Goal: Task Accomplishment & Management: Complete application form

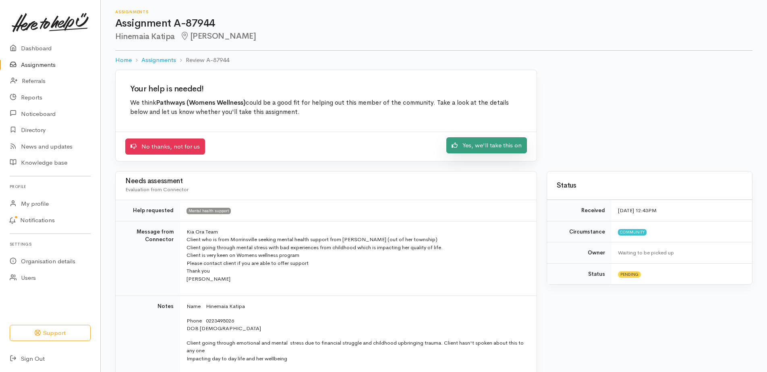
click at [507, 146] on link "Yes, we'll take this on" at bounding box center [486, 145] width 81 height 17
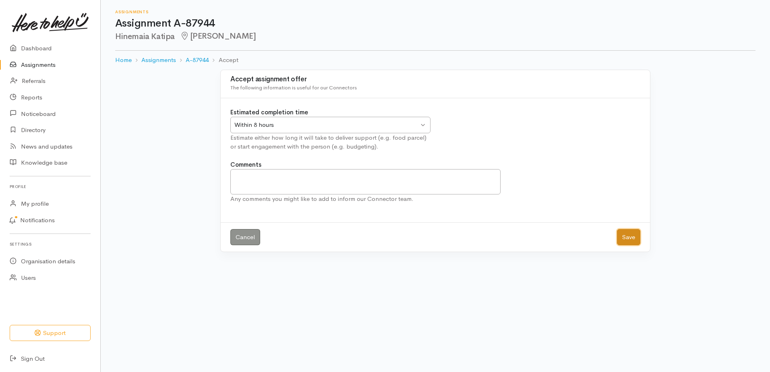
click at [634, 234] on button "Save" at bounding box center [628, 237] width 23 height 17
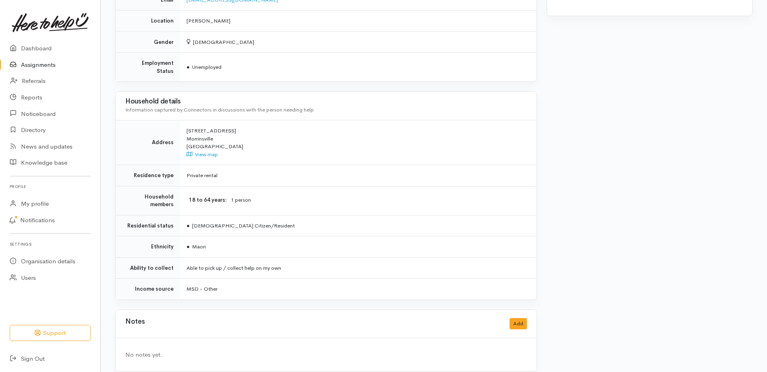
scroll to position [435, 0]
drag, startPoint x: 180, startPoint y: 141, endPoint x: 253, endPoint y: 310, distance: 184.3
click at [253, 310] on div "Needs assessment Evaluation from Connector Help requested Mental health support…" at bounding box center [325, 13] width 431 height 733
copy div "Kia Ora Team Client who is from Morrinsville seeking mental health support from…"
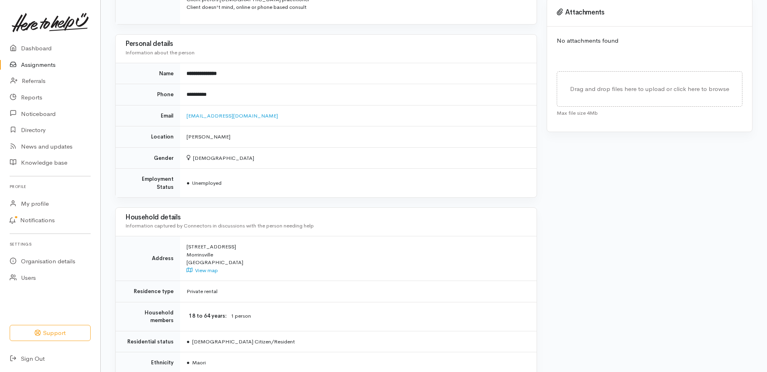
scroll to position [315, 0]
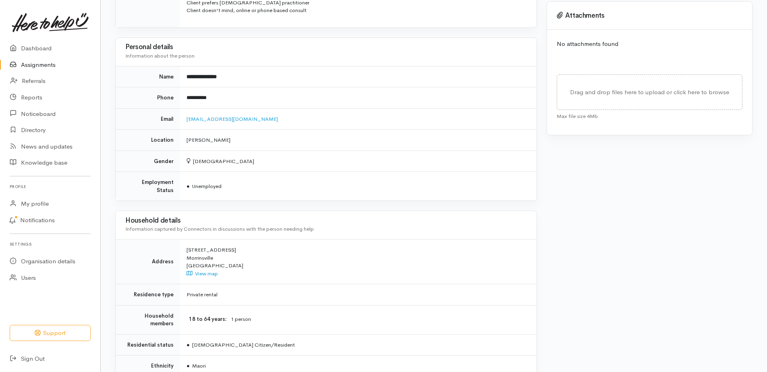
click at [293, 154] on td "[DEMOGRAPHIC_DATA]" at bounding box center [358, 161] width 356 height 21
click at [244, 119] on link "[EMAIL_ADDRESS][DOMAIN_NAME]" at bounding box center [231, 119] width 91 height 7
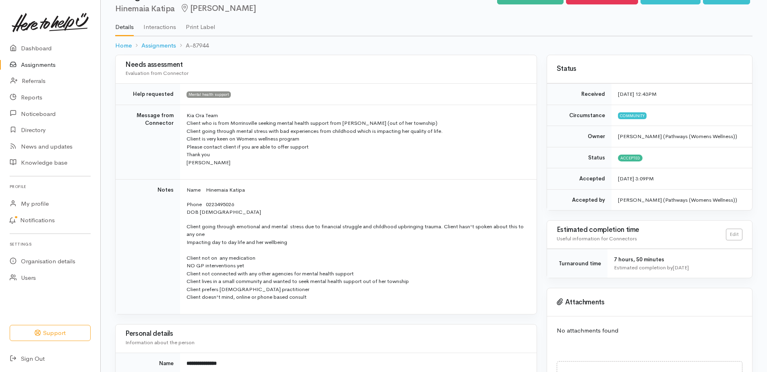
scroll to position [0, 0]
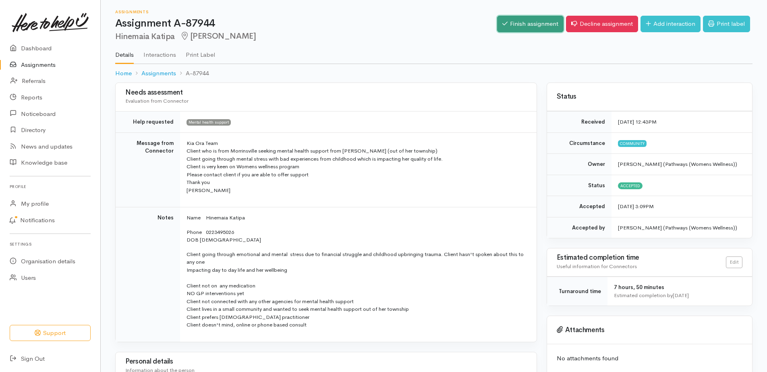
click at [536, 19] on link "Finish assignment" at bounding box center [530, 24] width 66 height 17
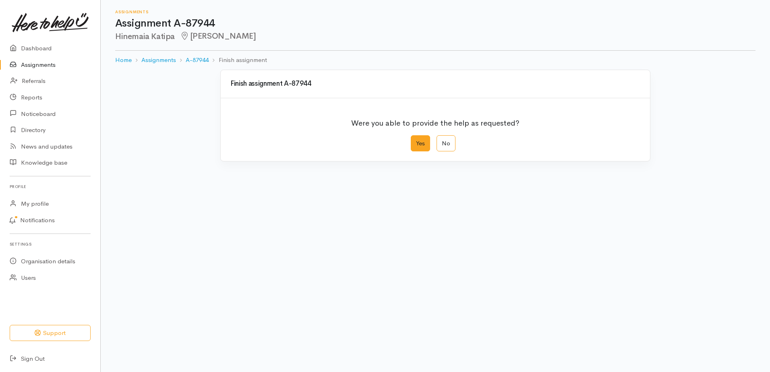
click at [424, 141] on label "Yes" at bounding box center [420, 143] width 19 height 17
click at [416, 141] on input "Yes" at bounding box center [413, 137] width 5 height 5
radio input "true"
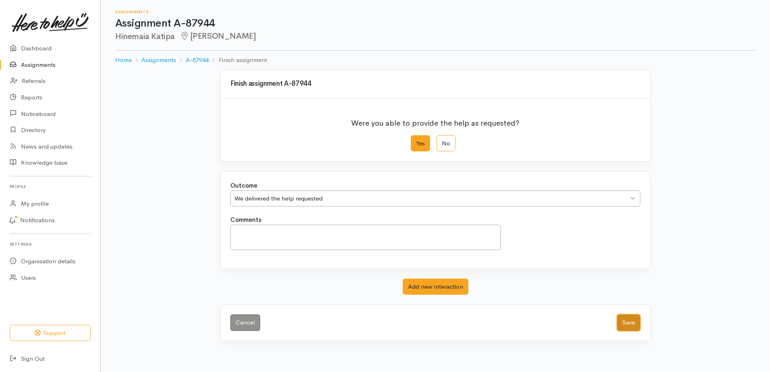
click at [633, 322] on button "Save" at bounding box center [628, 323] width 23 height 17
